Goal: Information Seeking & Learning: Stay updated

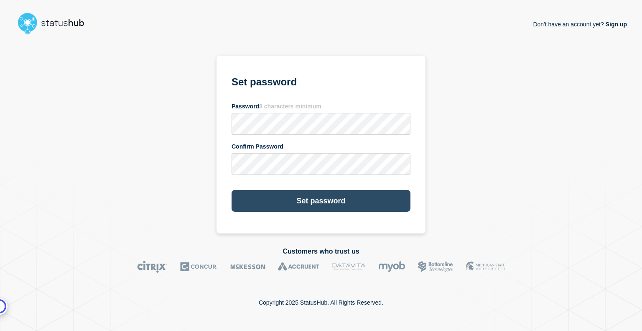
click at [288, 200] on button "Set password" at bounding box center [321, 201] width 179 height 22
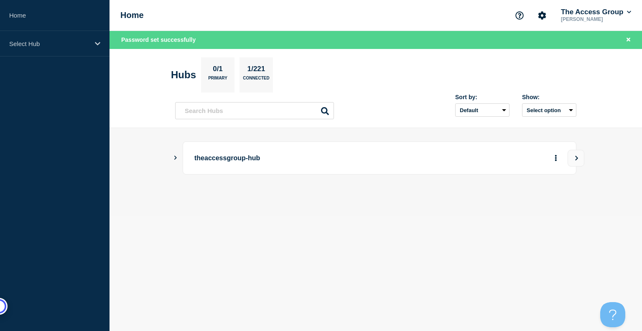
click at [174, 156] on icon "Show Connected Hubs" at bounding box center [175, 158] width 5 height 4
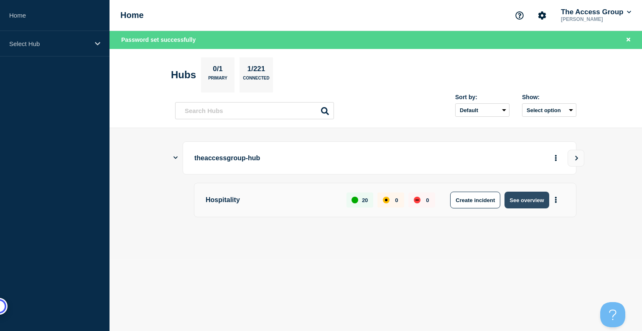
click at [522, 199] on button "See overview" at bounding box center [527, 200] width 44 height 17
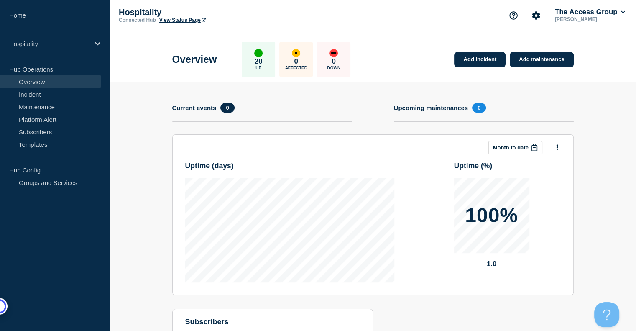
click at [535, 147] on icon at bounding box center [534, 147] width 7 height 7
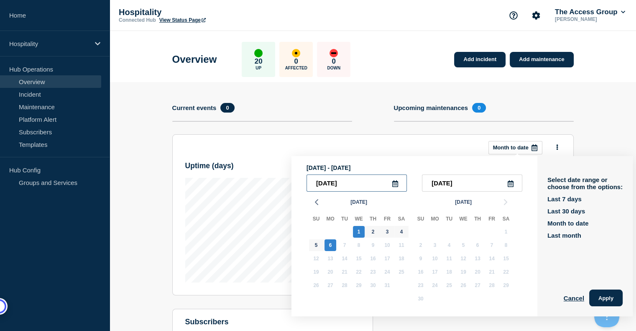
click at [328, 181] on input "[DATE]" at bounding box center [357, 182] width 100 height 17
click at [338, 182] on input "[DATE]" at bounding box center [357, 182] width 100 height 17
type input "[DATE]"
click at [606, 292] on button "Apply" at bounding box center [605, 297] width 33 height 17
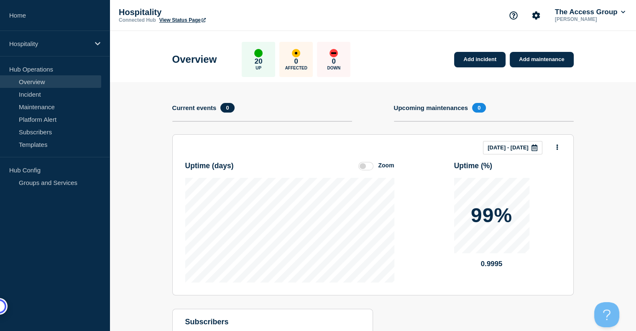
scroll to position [80, 0]
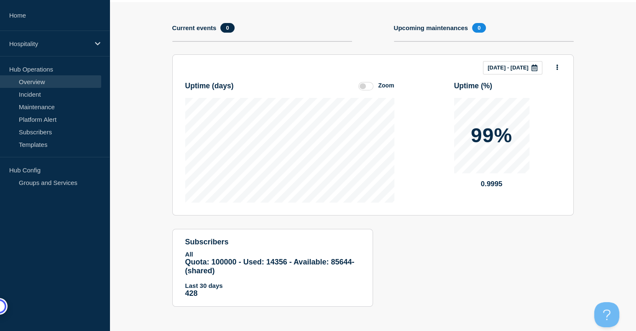
click at [361, 85] on label at bounding box center [365, 86] width 15 height 8
click at [0, 0] on input "Zoom" at bounding box center [0, 0] width 0 height 0
click at [366, 86] on label at bounding box center [365, 86] width 15 height 8
click at [0, 0] on input "Reset" at bounding box center [0, 0] width 0 height 0
click at [40, 97] on link "Incident" at bounding box center [50, 94] width 101 height 13
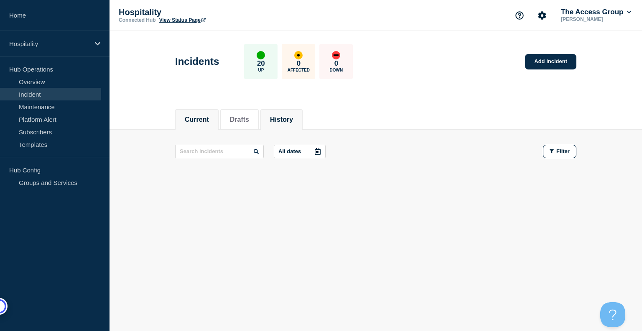
click at [293, 116] on button "History" at bounding box center [281, 120] width 23 height 8
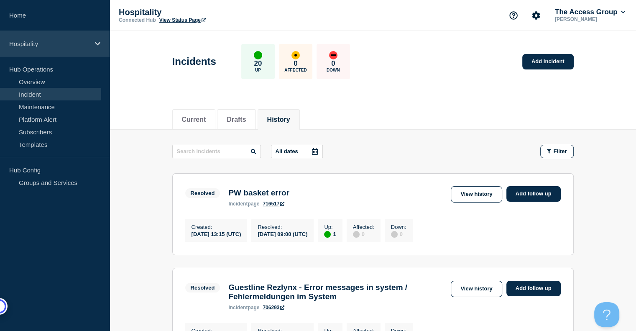
click at [46, 36] on div "Hospitality" at bounding box center [55, 44] width 110 height 26
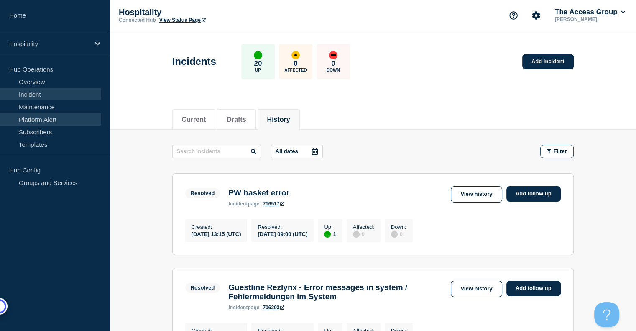
click at [39, 118] on link "Platform Alert" at bounding box center [50, 119] width 101 height 13
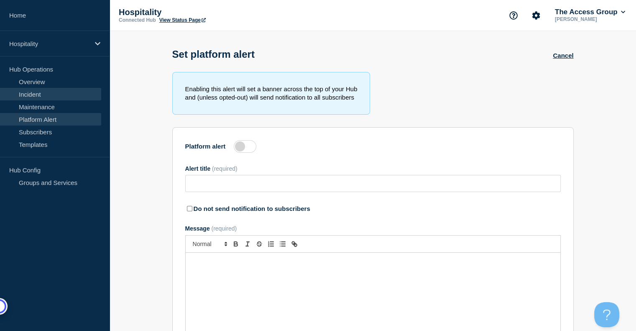
click at [32, 96] on link "Incident" at bounding box center [50, 94] width 101 height 13
